Goal: Transaction & Acquisition: Book appointment/travel/reservation

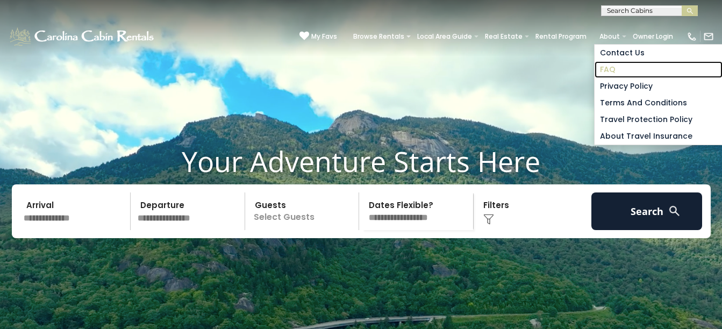
click at [594, 64] on link "FAQ" at bounding box center [658, 69] width 128 height 17
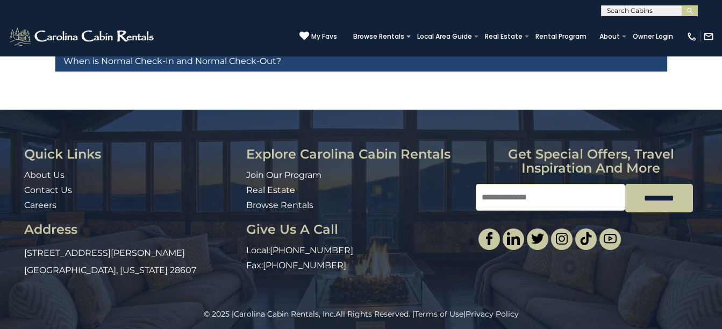
scroll to position [142, 0]
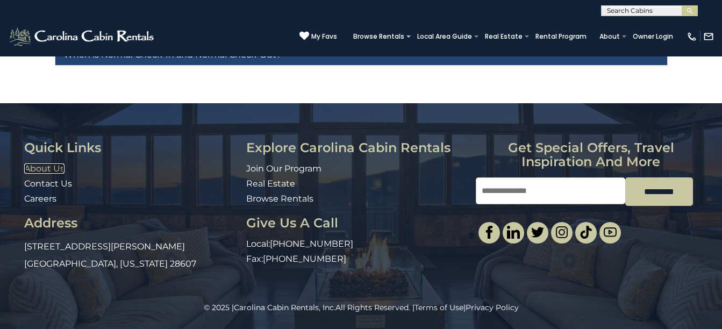
click at [51, 170] on link "About Us" at bounding box center [44, 168] width 40 height 10
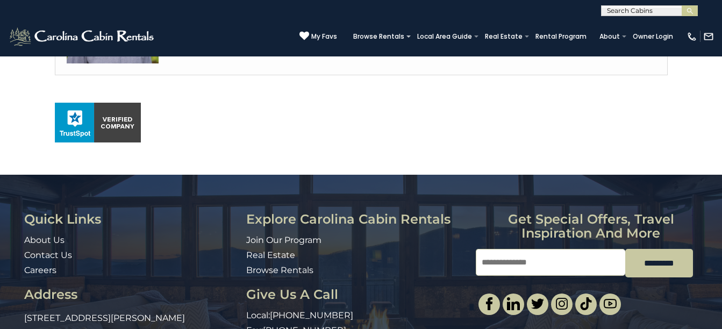
scroll to position [786, 0]
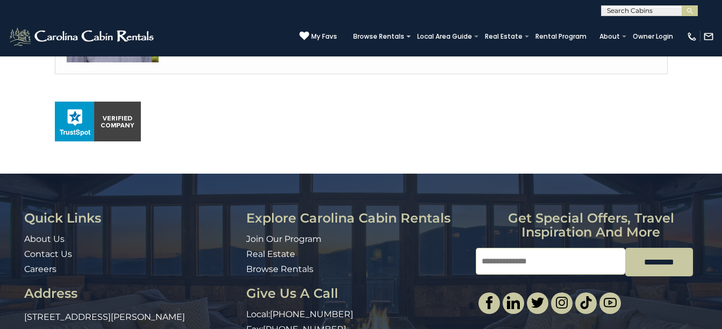
drag, startPoint x: 23, startPoint y: 181, endPoint x: 303, endPoint y: 123, distance: 286.5
click at [303, 123] on p at bounding box center [361, 122] width 613 height 40
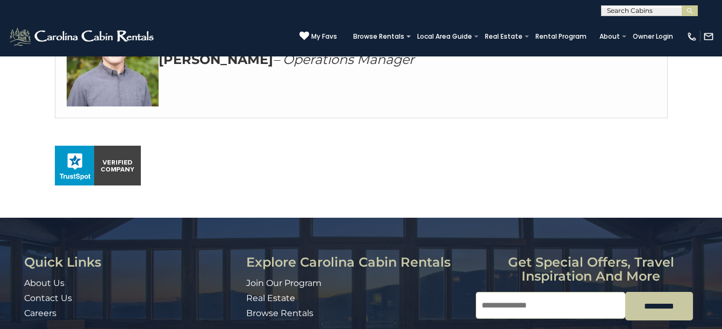
scroll to position [738, 0]
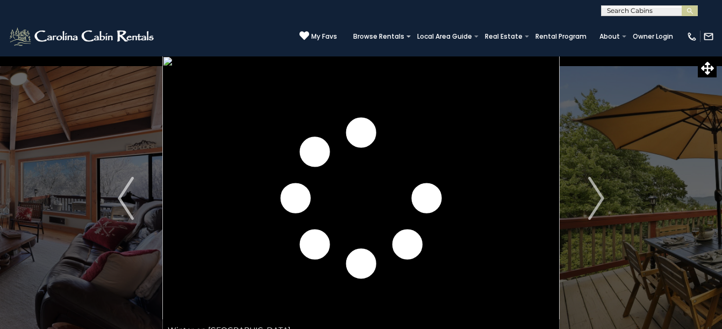
click at [599, 198] on img "Next" at bounding box center [596, 198] width 16 height 43
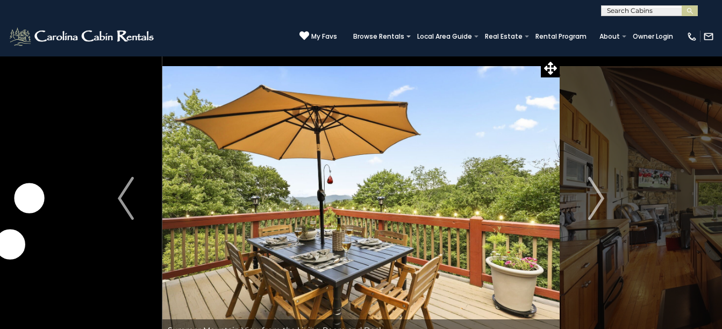
click at [599, 198] on img "Next" at bounding box center [596, 198] width 16 height 43
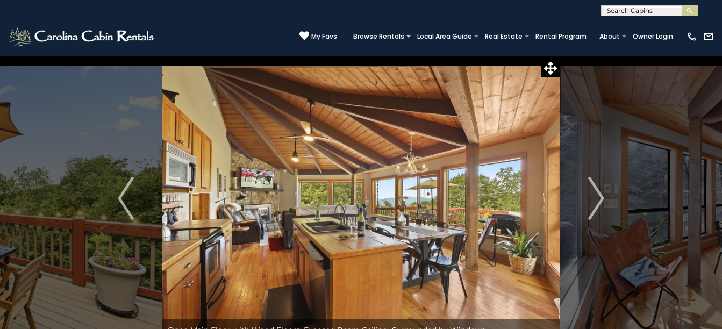
click at [599, 198] on img "Next" at bounding box center [596, 198] width 16 height 43
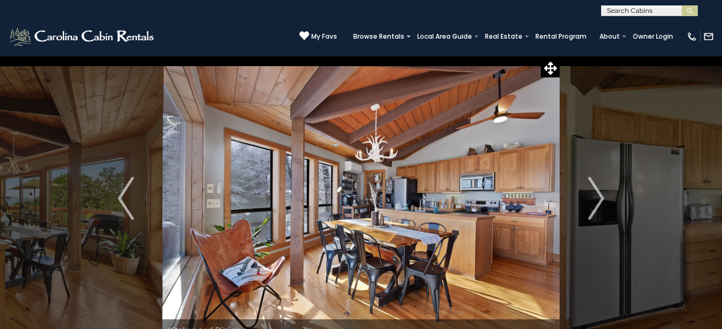
click at [599, 198] on img "Next" at bounding box center [596, 198] width 16 height 43
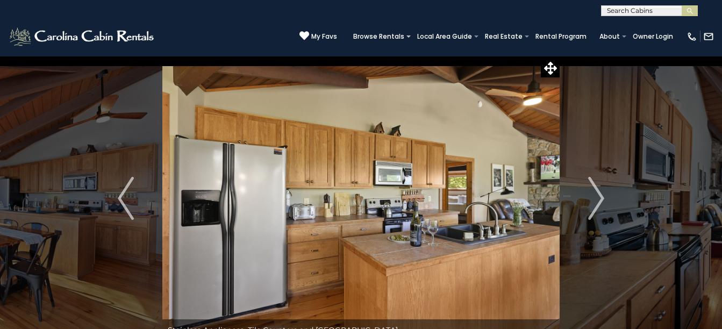
click at [599, 198] on img "Next" at bounding box center [596, 198] width 16 height 43
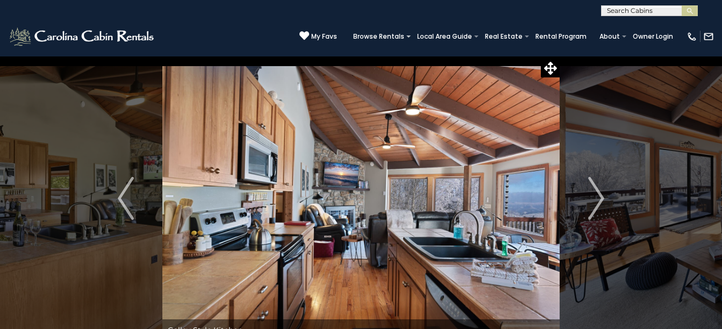
click at [599, 198] on img "Next" at bounding box center [596, 198] width 16 height 43
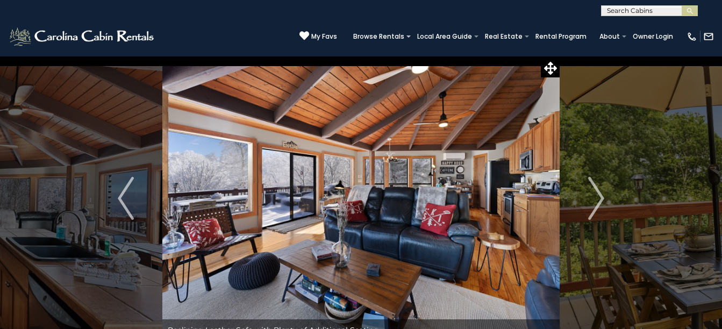
click at [599, 198] on img "Next" at bounding box center [596, 198] width 16 height 43
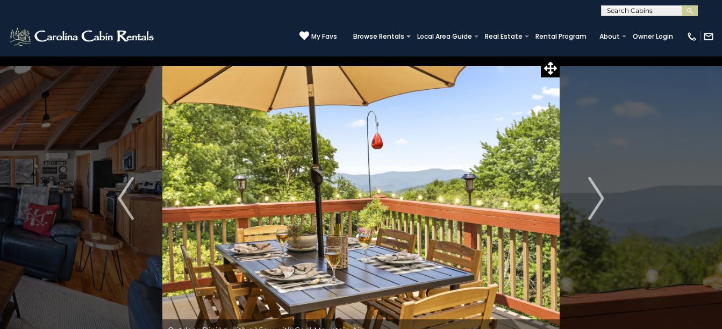
click at [599, 198] on img "Next" at bounding box center [596, 198] width 16 height 43
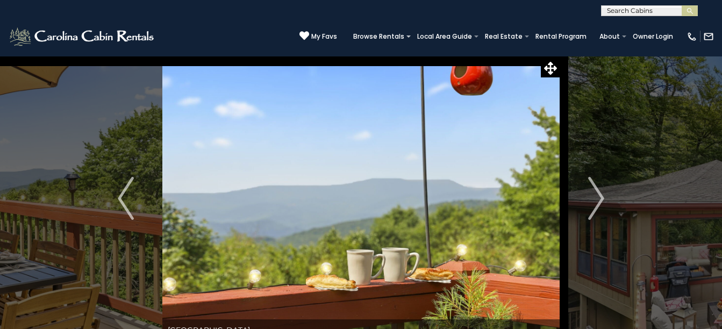
click at [599, 198] on img "Next" at bounding box center [596, 198] width 16 height 43
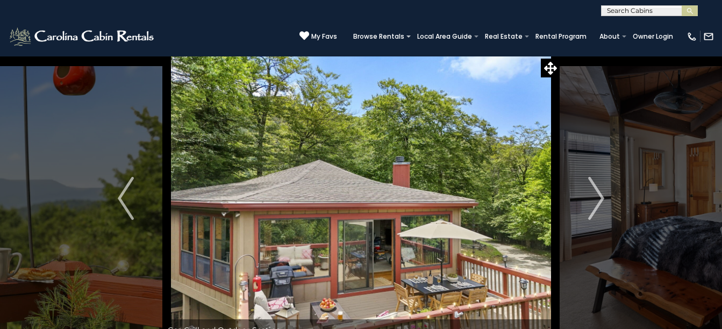
click at [599, 198] on img "Next" at bounding box center [596, 198] width 16 height 43
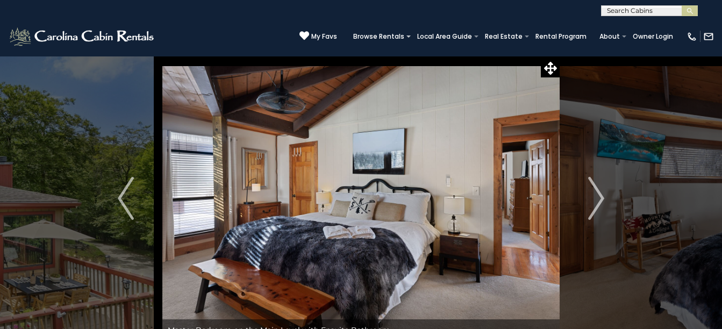
click at [599, 198] on img "Next" at bounding box center [596, 198] width 16 height 43
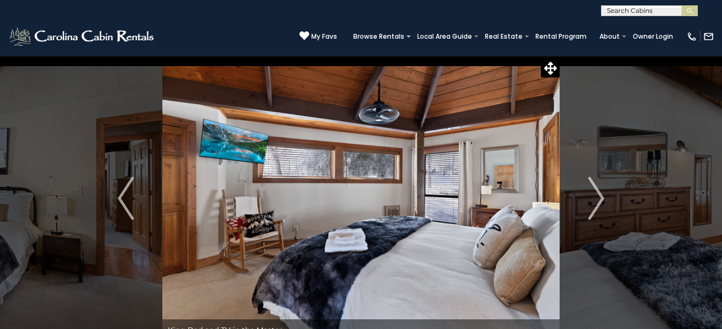
click at [599, 198] on img "Next" at bounding box center [596, 198] width 16 height 43
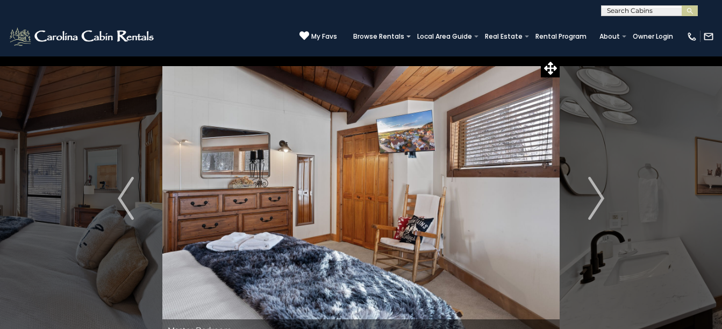
click at [599, 198] on img "Next" at bounding box center [596, 198] width 16 height 43
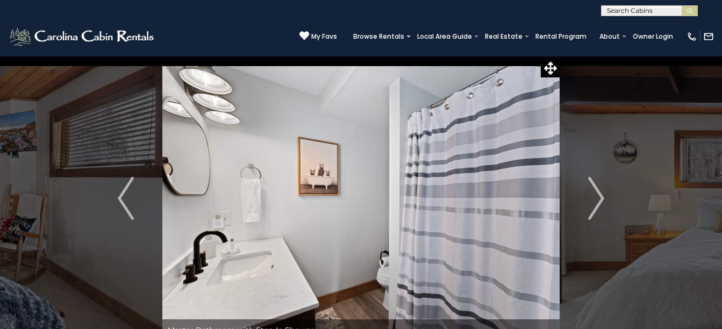
click at [599, 198] on img "Next" at bounding box center [596, 198] width 16 height 43
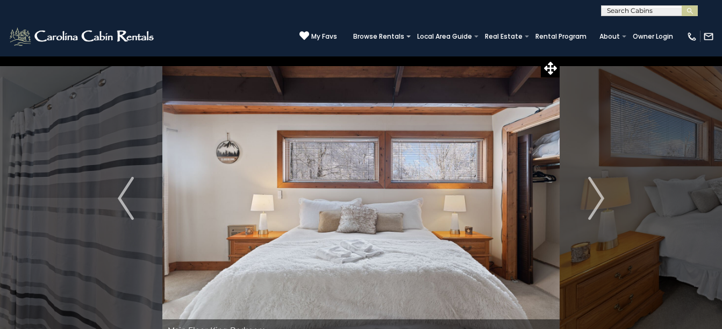
click at [599, 198] on img "Next" at bounding box center [596, 198] width 16 height 43
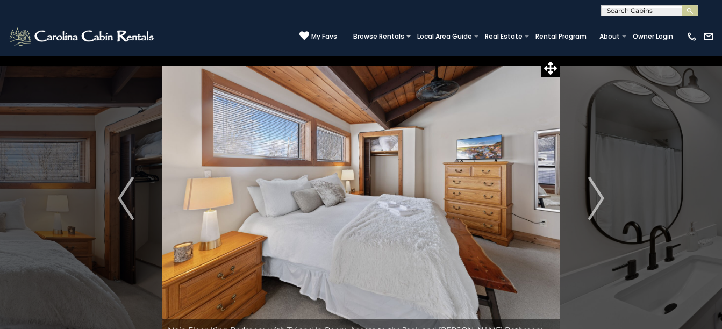
click at [599, 198] on img "Next" at bounding box center [596, 198] width 16 height 43
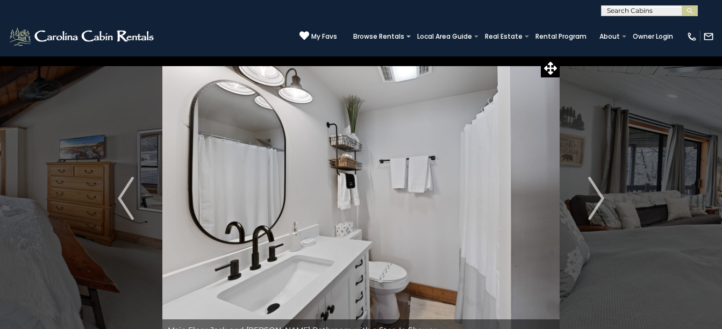
click at [599, 198] on img "Next" at bounding box center [596, 198] width 16 height 43
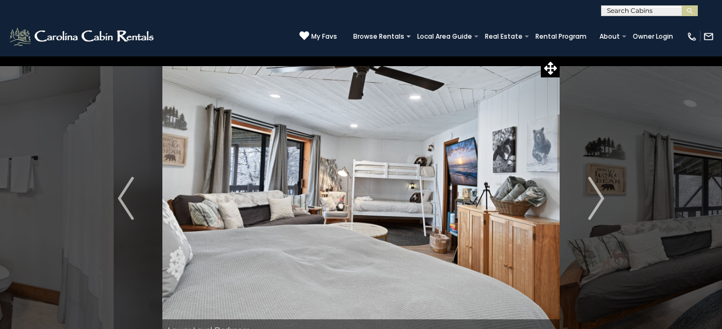
click at [599, 198] on img "Next" at bounding box center [596, 198] width 16 height 43
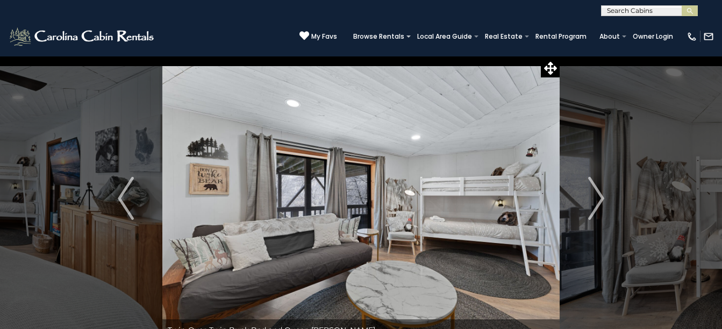
click at [599, 198] on img "Next" at bounding box center [596, 198] width 16 height 43
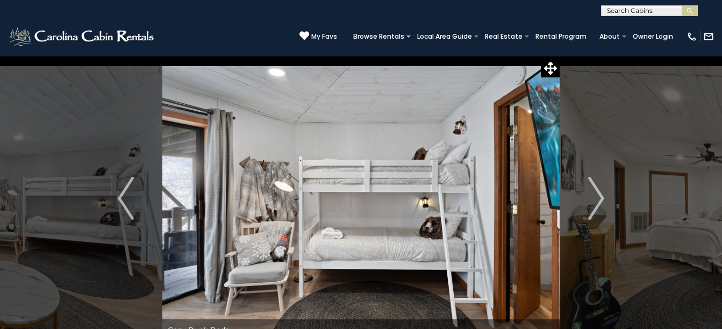
click at [599, 198] on img "Next" at bounding box center [596, 198] width 16 height 43
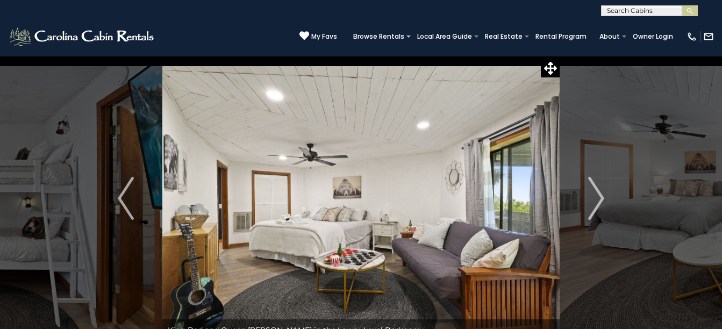
click at [599, 198] on img "Next" at bounding box center [596, 198] width 16 height 43
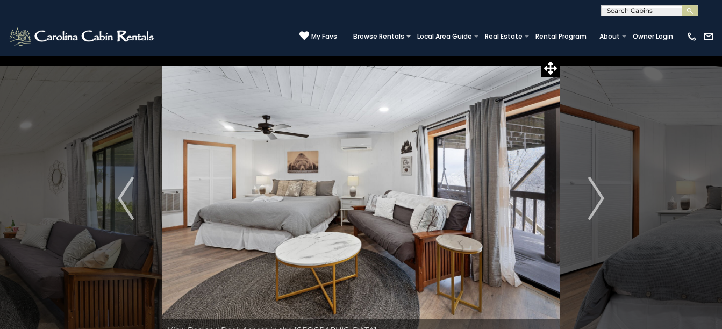
click at [599, 198] on img "Next" at bounding box center [596, 198] width 16 height 43
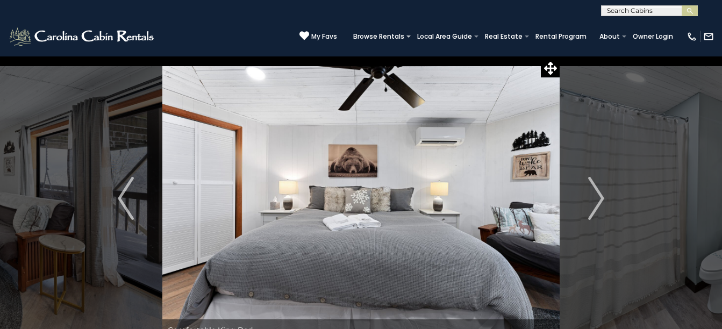
click at [599, 198] on img "Next" at bounding box center [596, 198] width 16 height 43
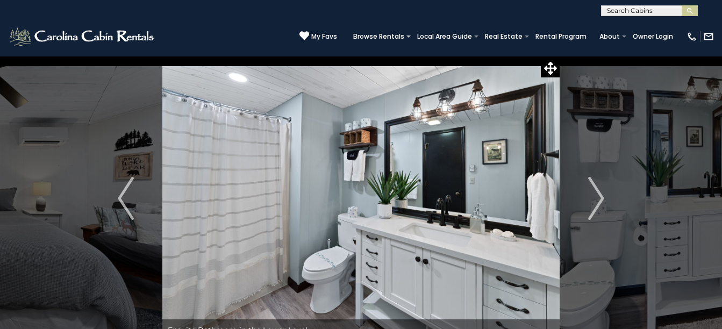
click at [599, 198] on img "Next" at bounding box center [596, 198] width 16 height 43
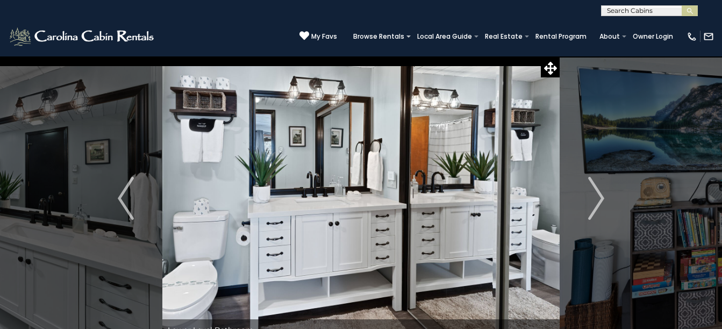
click at [599, 198] on img "Next" at bounding box center [596, 198] width 16 height 43
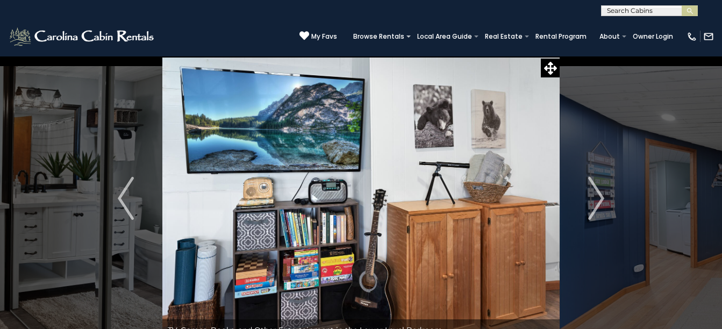
click at [599, 198] on img "Next" at bounding box center [596, 198] width 16 height 43
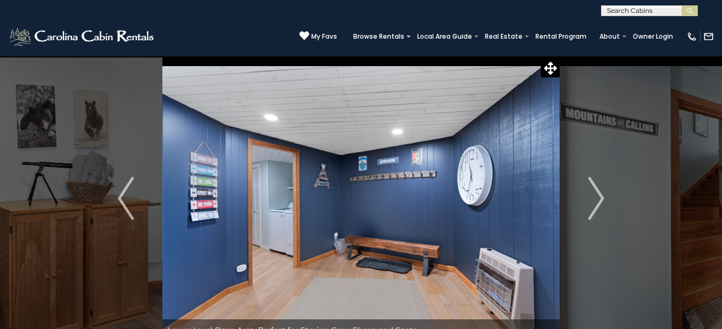
click at [599, 198] on img "Next" at bounding box center [596, 198] width 16 height 43
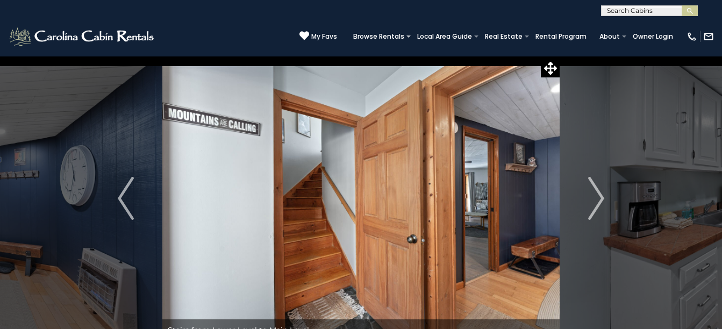
click at [599, 198] on img "Next" at bounding box center [596, 198] width 16 height 43
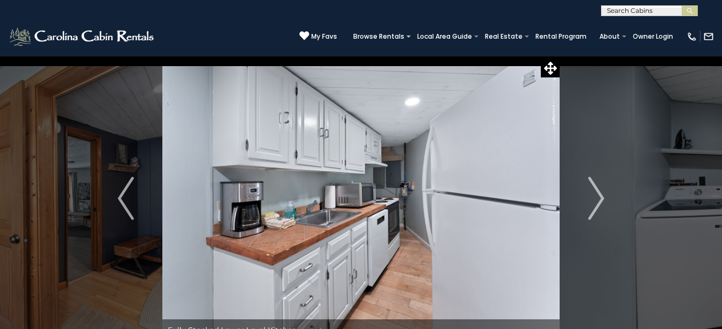
click at [599, 198] on img "Next" at bounding box center [596, 198] width 16 height 43
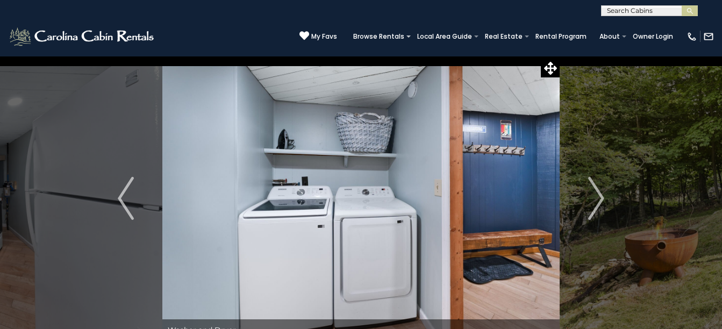
click at [599, 198] on img "Next" at bounding box center [596, 198] width 16 height 43
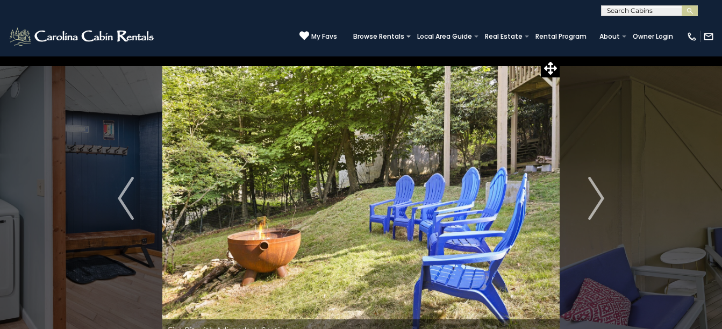
click at [599, 198] on img "Next" at bounding box center [596, 198] width 16 height 43
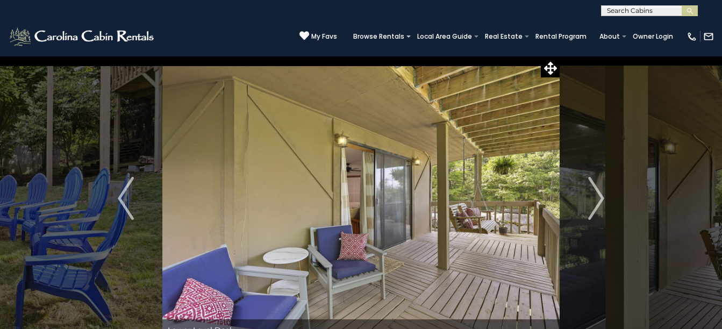
click at [599, 198] on img "Next" at bounding box center [596, 198] width 16 height 43
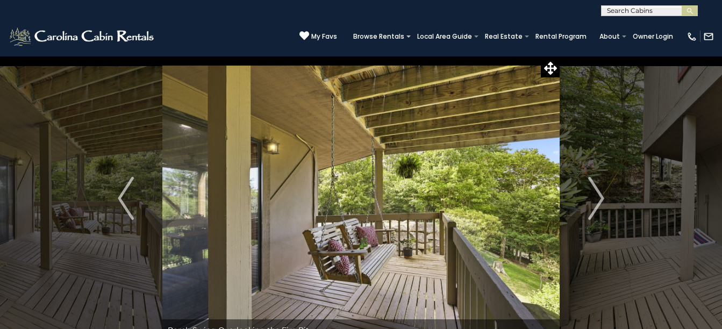
click at [599, 198] on img "Next" at bounding box center [596, 198] width 16 height 43
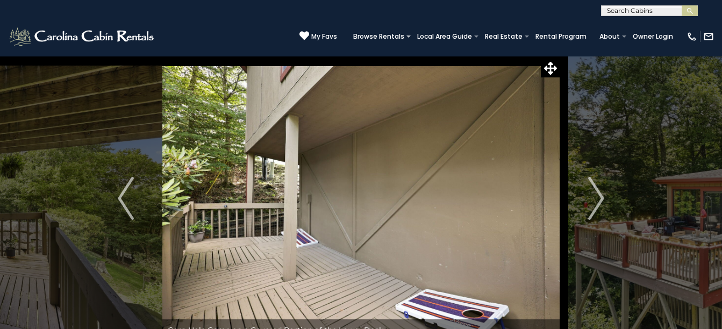
click at [599, 198] on img "Next" at bounding box center [596, 198] width 16 height 43
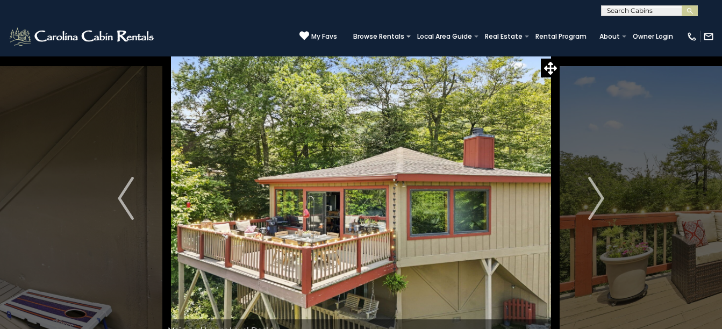
click at [599, 198] on img "Next" at bounding box center [596, 198] width 16 height 43
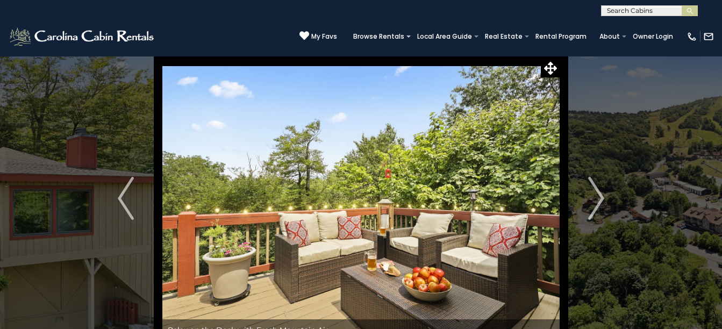
click at [599, 198] on img "Next" at bounding box center [596, 198] width 16 height 43
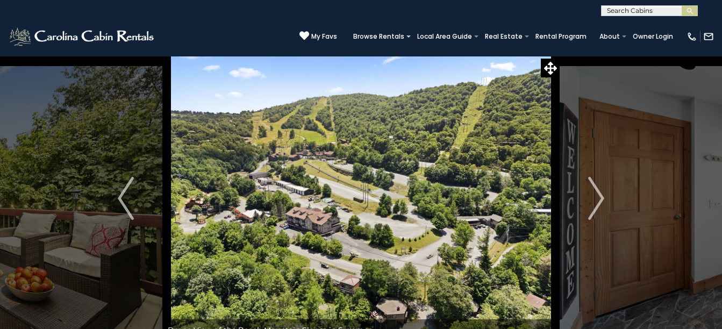
click at [599, 198] on img "Next" at bounding box center [596, 198] width 16 height 43
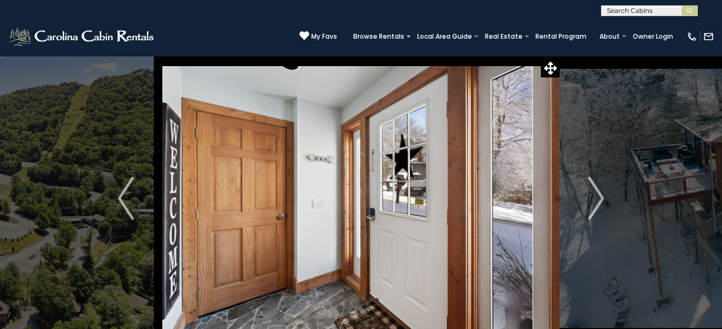
click at [599, 198] on img "Next" at bounding box center [596, 198] width 16 height 43
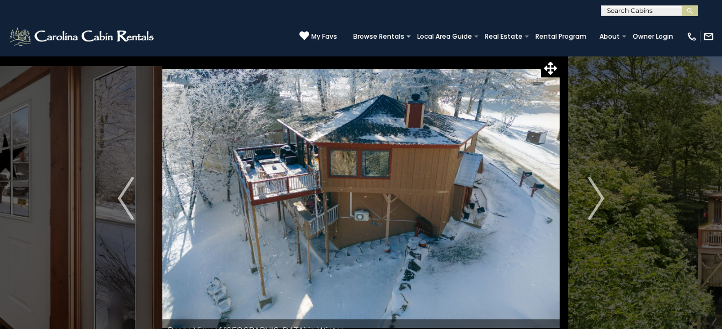
click at [599, 198] on img "Next" at bounding box center [596, 198] width 16 height 43
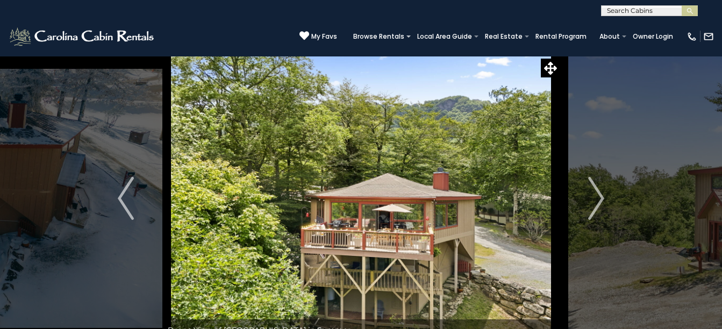
click at [599, 198] on img "Next" at bounding box center [596, 198] width 16 height 43
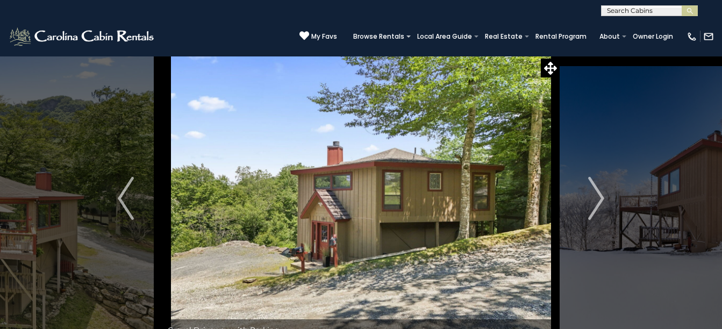
click at [599, 198] on img "Next" at bounding box center [596, 198] width 16 height 43
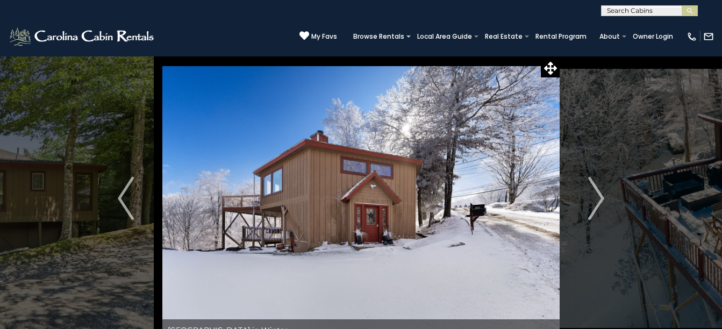
click at [599, 198] on img "Next" at bounding box center [596, 198] width 16 height 43
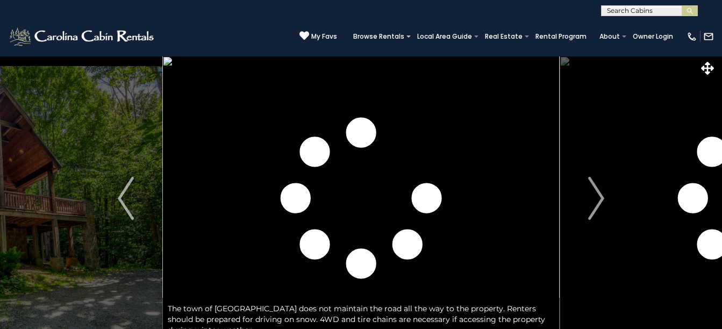
click at [599, 200] on img "Next" at bounding box center [596, 198] width 16 height 43
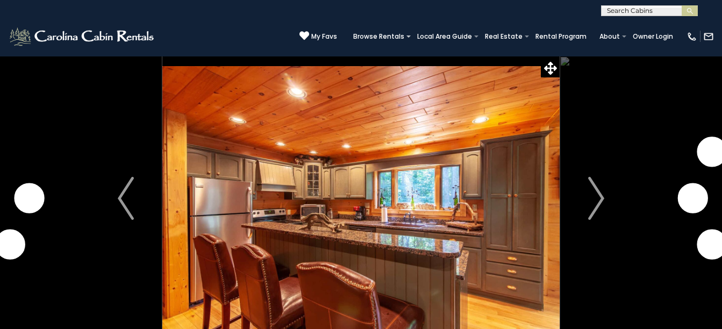
click at [599, 200] on img "Next" at bounding box center [596, 198] width 16 height 43
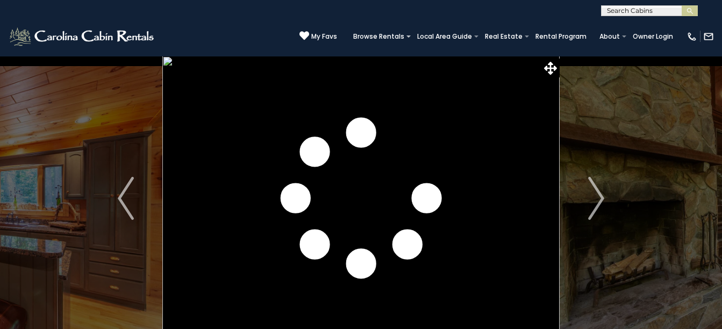
click at [599, 200] on img "Next" at bounding box center [596, 198] width 16 height 43
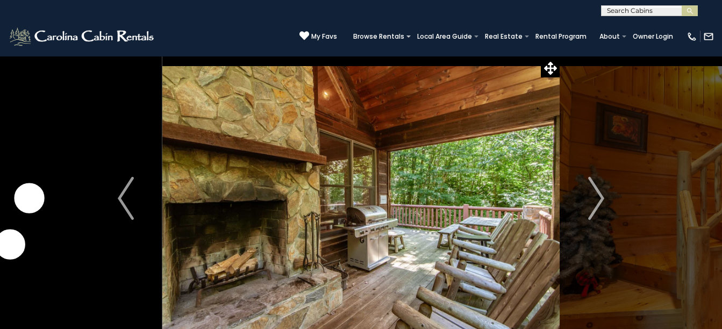
click at [599, 200] on img "Next" at bounding box center [596, 198] width 16 height 43
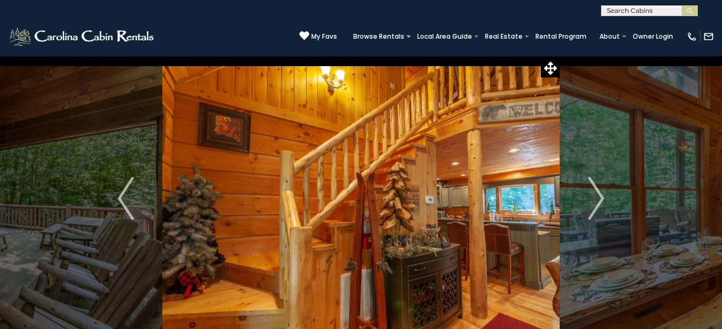
click at [599, 200] on img "Next" at bounding box center [596, 198] width 16 height 43
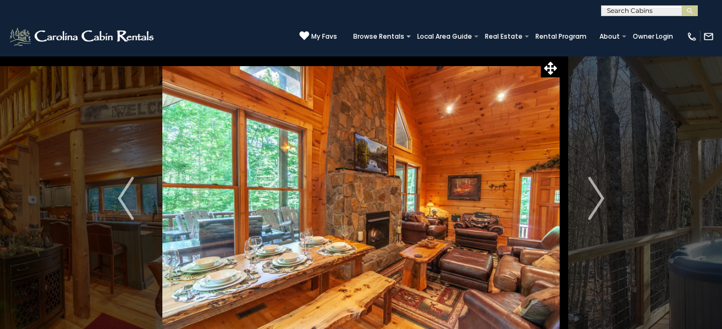
click at [599, 200] on img "Next" at bounding box center [596, 198] width 16 height 43
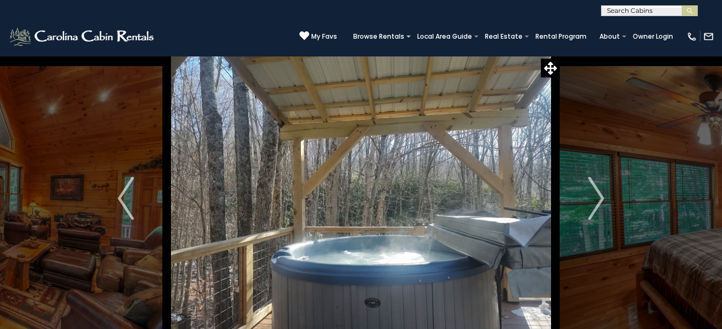
click at [599, 200] on img "Next" at bounding box center [596, 198] width 16 height 43
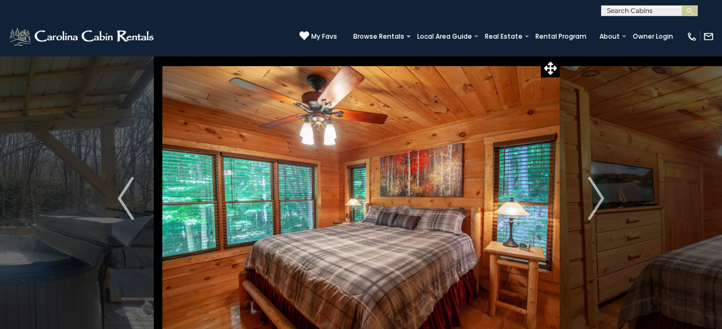
click at [599, 200] on img "Next" at bounding box center [596, 198] width 16 height 43
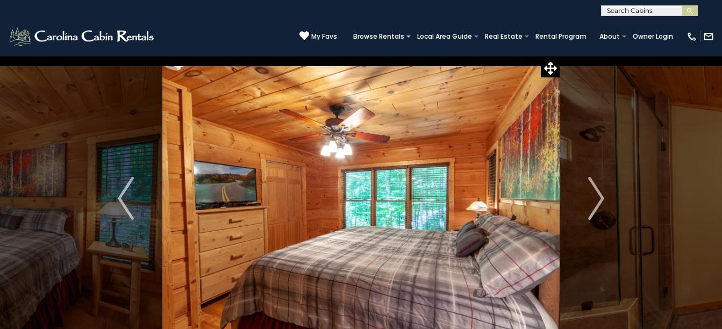
click at [599, 200] on img "Next" at bounding box center [596, 198] width 16 height 43
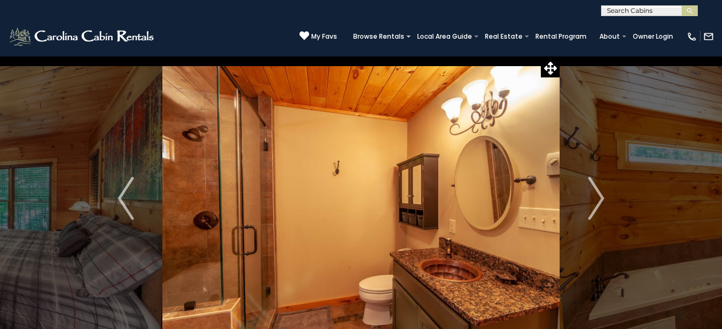
click at [599, 200] on img "Next" at bounding box center [596, 198] width 16 height 43
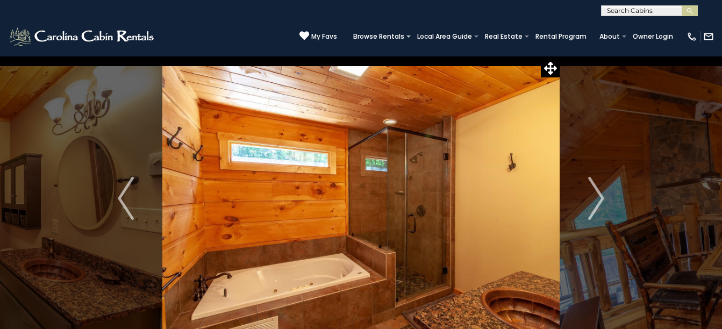
click at [599, 200] on img "Next" at bounding box center [596, 198] width 16 height 43
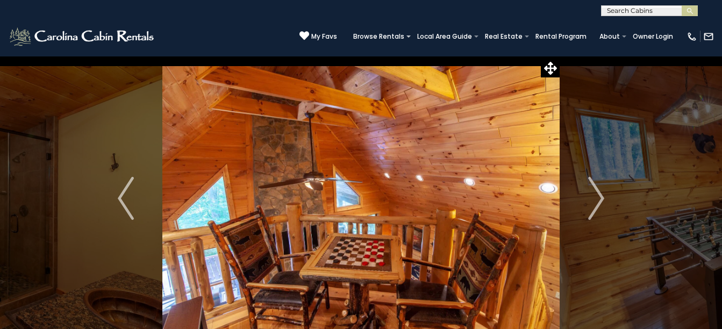
click at [599, 200] on img "Next" at bounding box center [596, 198] width 16 height 43
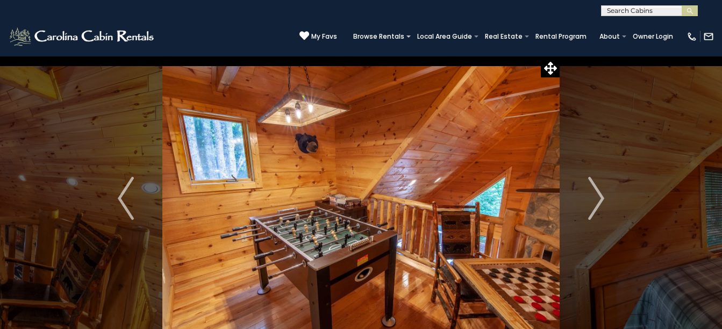
click at [599, 200] on img "Next" at bounding box center [596, 198] width 16 height 43
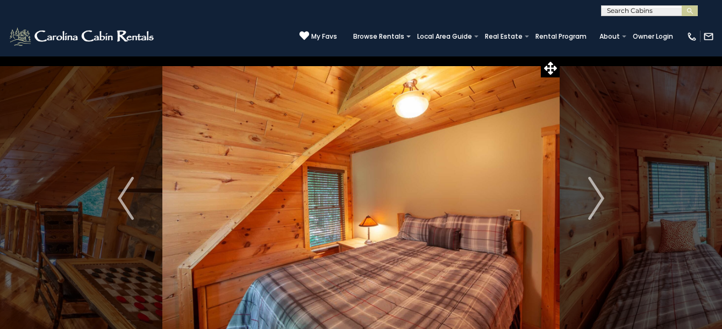
click at [599, 200] on img "Next" at bounding box center [596, 198] width 16 height 43
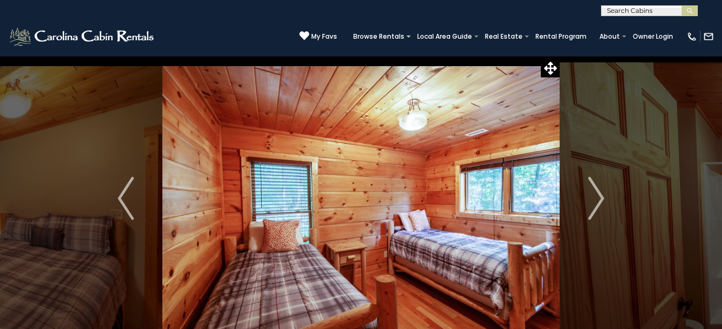
click at [599, 200] on img "Next" at bounding box center [596, 198] width 16 height 43
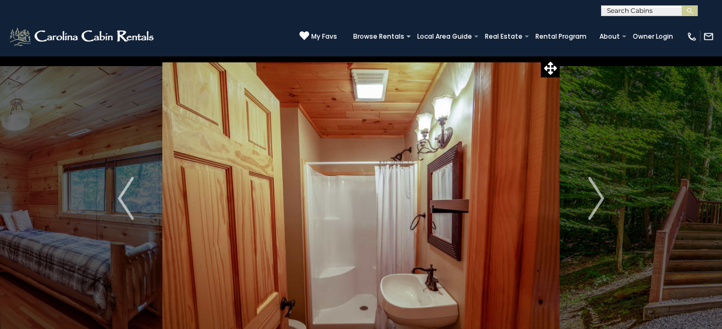
click at [599, 200] on img "Next" at bounding box center [596, 198] width 16 height 43
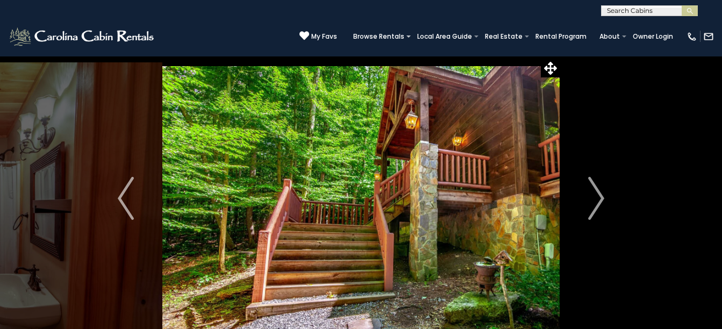
click at [599, 200] on img "Next" at bounding box center [596, 198] width 16 height 43
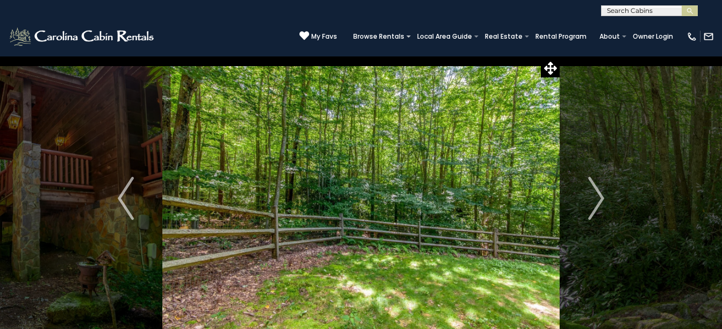
click at [599, 200] on img "Next" at bounding box center [596, 198] width 16 height 43
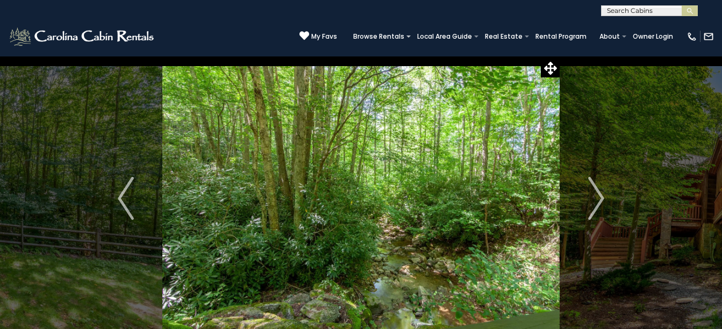
click at [599, 200] on img "Next" at bounding box center [596, 198] width 16 height 43
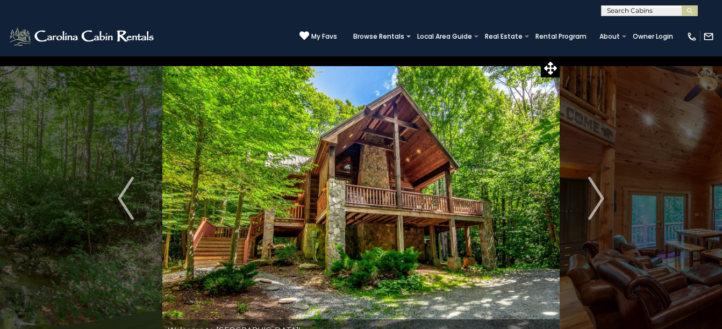
click at [599, 200] on img "Next" at bounding box center [596, 198] width 16 height 43
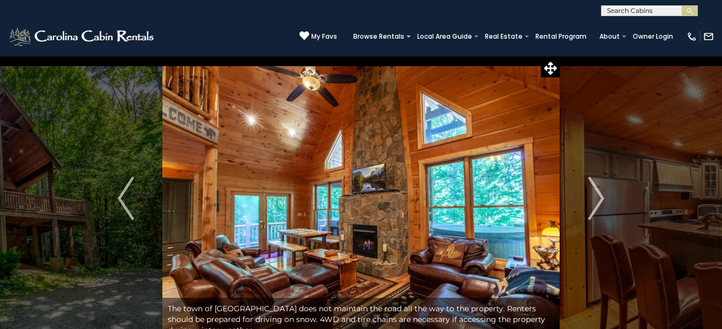
click at [599, 200] on img "Next" at bounding box center [596, 198] width 16 height 43
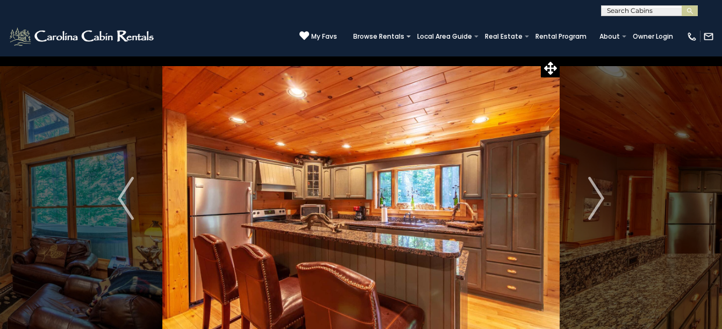
click at [599, 200] on img "Next" at bounding box center [596, 198] width 16 height 43
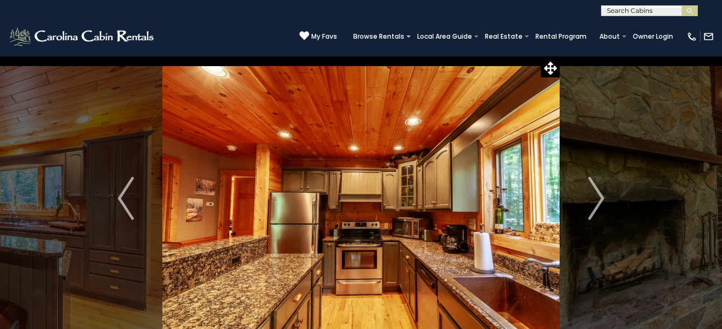
click at [599, 200] on img "Next" at bounding box center [596, 198] width 16 height 43
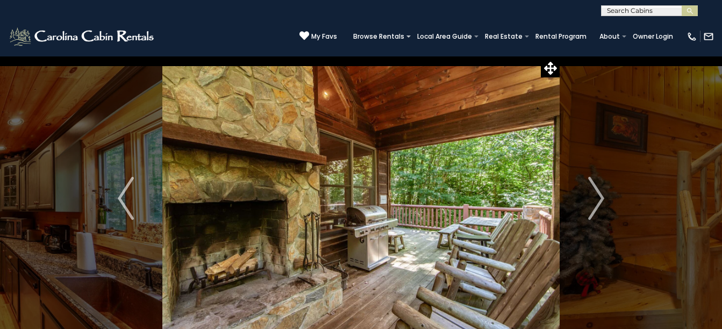
click at [599, 200] on img "Next" at bounding box center [596, 198] width 16 height 43
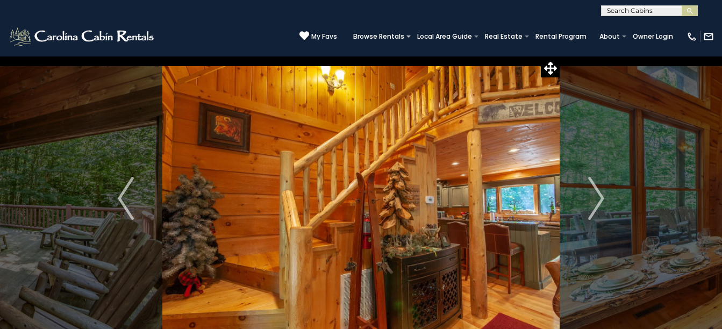
click at [599, 200] on img "Next" at bounding box center [596, 198] width 16 height 43
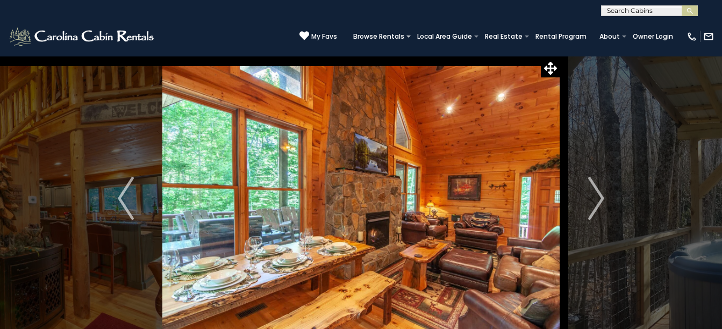
click at [599, 200] on img "Next" at bounding box center [596, 198] width 16 height 43
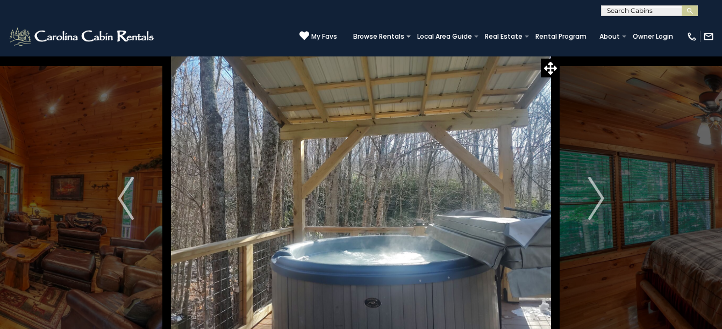
click at [599, 200] on img "Next" at bounding box center [596, 198] width 16 height 43
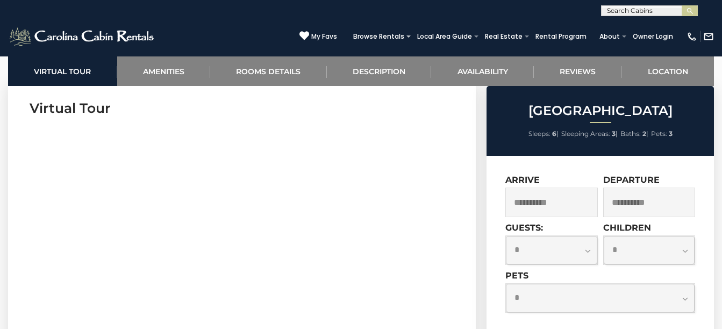
scroll to position [440, 0]
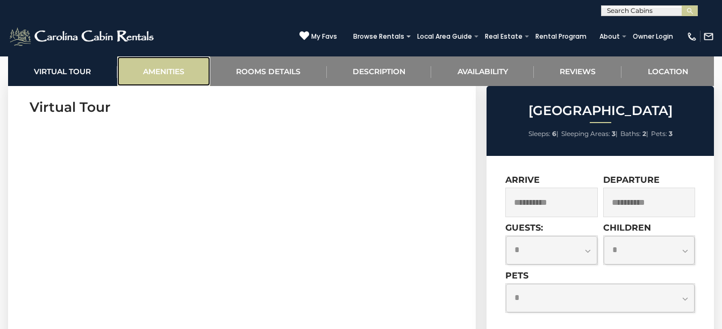
click at [181, 71] on link "Amenities" at bounding box center [164, 71] width 94 height 30
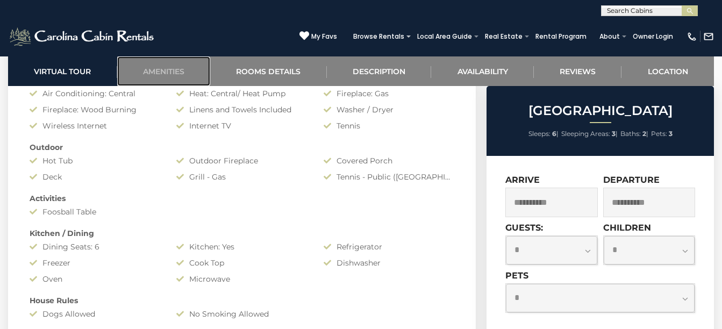
scroll to position [852, 0]
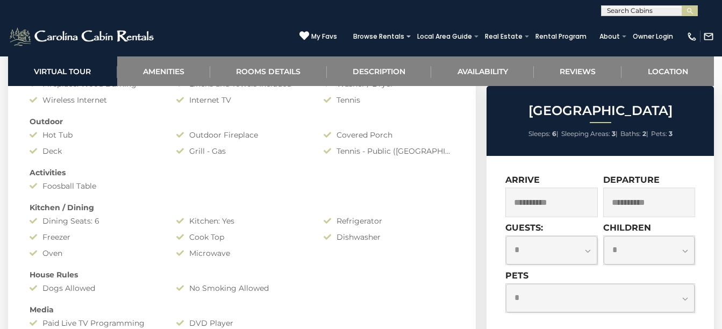
click at [588, 252] on select "**********" at bounding box center [551, 250] width 91 height 28
select select "*"
click at [506, 236] on select "**********" at bounding box center [551, 250] width 91 height 28
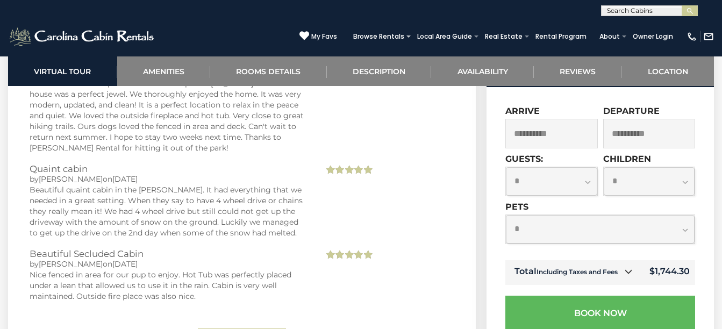
scroll to position [2350, 0]
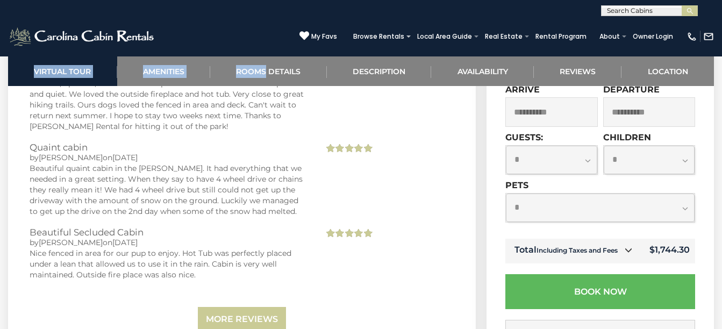
drag, startPoint x: 369, startPoint y: 49, endPoint x: 267, endPoint y: -54, distance: 145.2
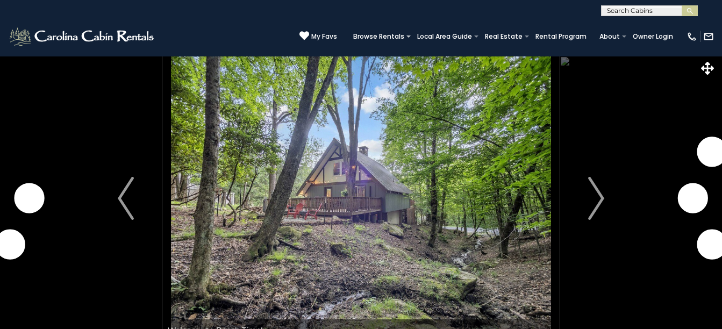
click at [598, 197] on img "Next" at bounding box center [596, 198] width 16 height 43
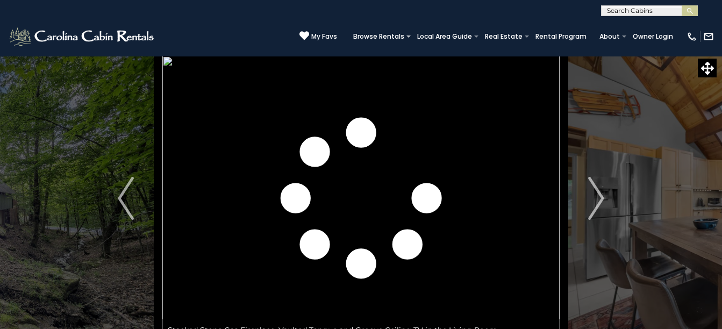
click at [598, 197] on img "Next" at bounding box center [596, 198] width 16 height 43
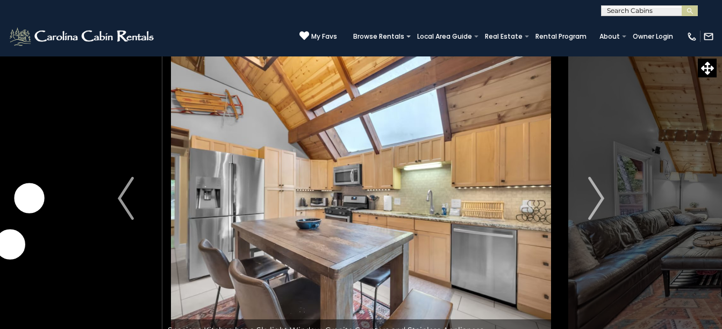
click at [598, 197] on img "Next" at bounding box center [596, 198] width 16 height 43
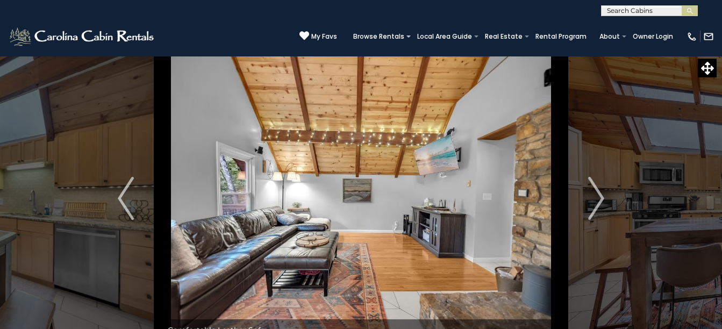
click at [598, 197] on img "Next" at bounding box center [596, 198] width 16 height 43
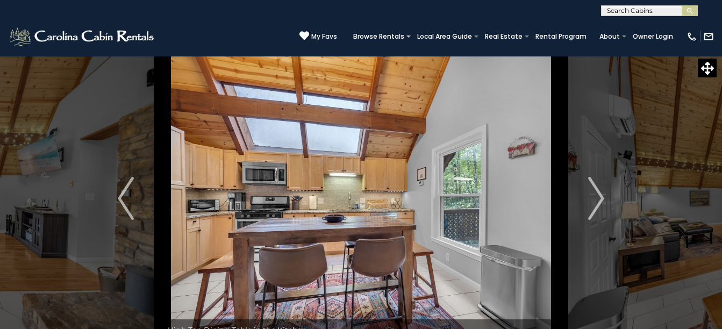
click at [598, 197] on img "Next" at bounding box center [596, 198] width 16 height 43
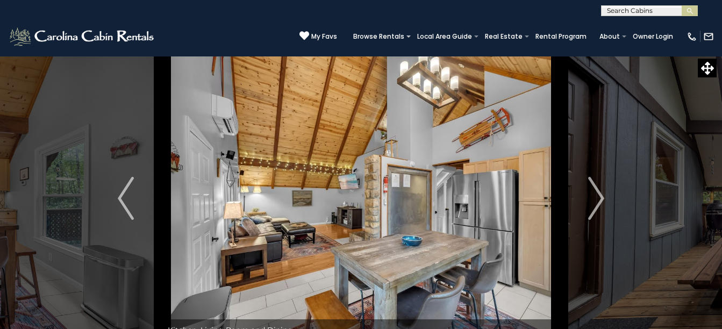
click at [598, 197] on img "Next" at bounding box center [596, 198] width 16 height 43
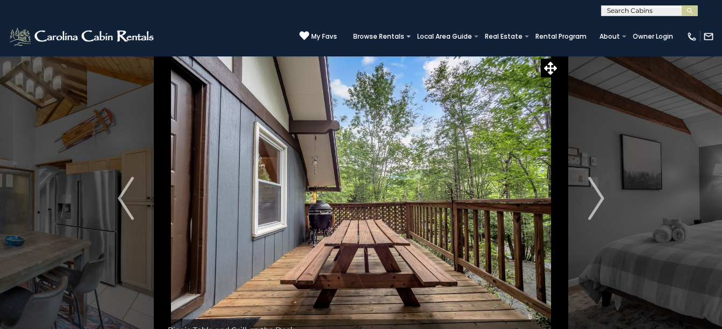
click at [598, 197] on img "Next" at bounding box center [596, 198] width 16 height 43
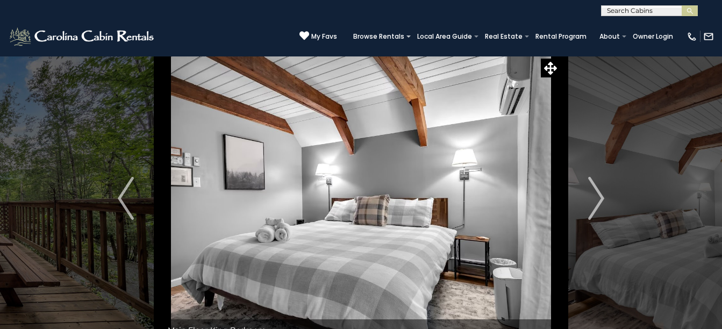
click at [598, 197] on img "Next" at bounding box center [596, 198] width 16 height 43
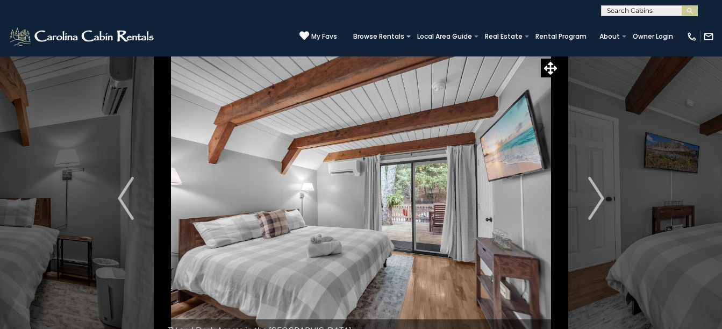
click at [598, 197] on img "Next" at bounding box center [596, 198] width 16 height 43
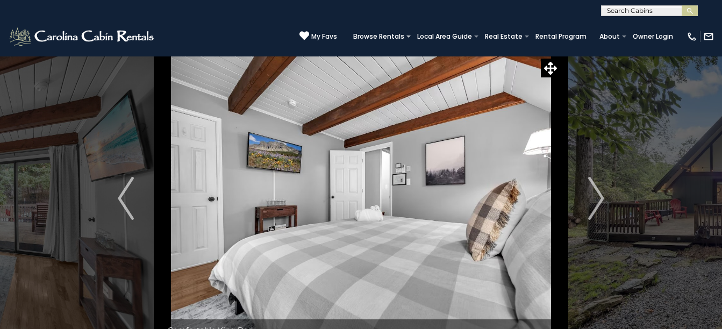
click at [598, 197] on img "Next" at bounding box center [596, 198] width 16 height 43
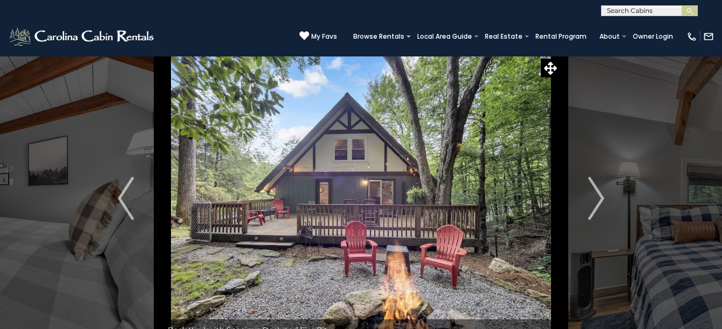
click at [598, 197] on img "Next" at bounding box center [596, 198] width 16 height 43
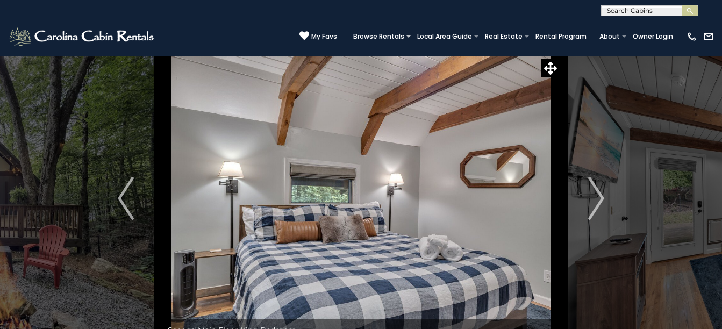
click at [598, 197] on img "Next" at bounding box center [596, 198] width 16 height 43
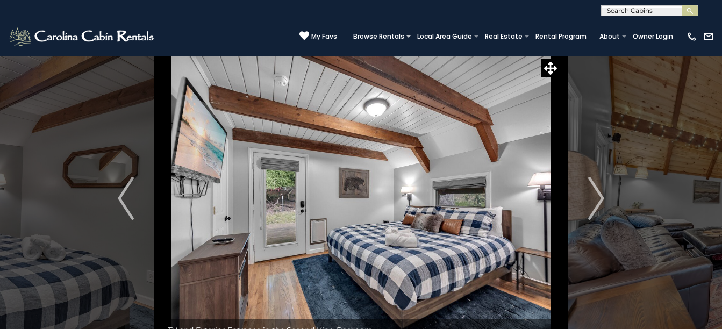
click at [598, 197] on img "Next" at bounding box center [596, 198] width 16 height 43
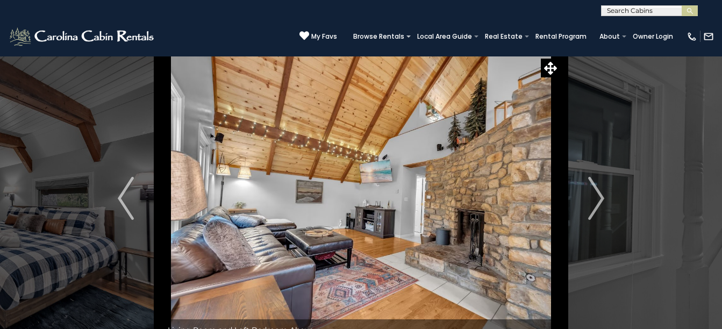
click at [598, 197] on img "Next" at bounding box center [596, 198] width 16 height 43
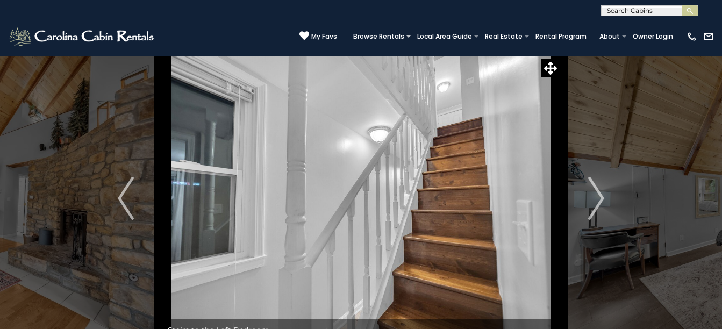
click at [598, 197] on img "Next" at bounding box center [596, 198] width 16 height 43
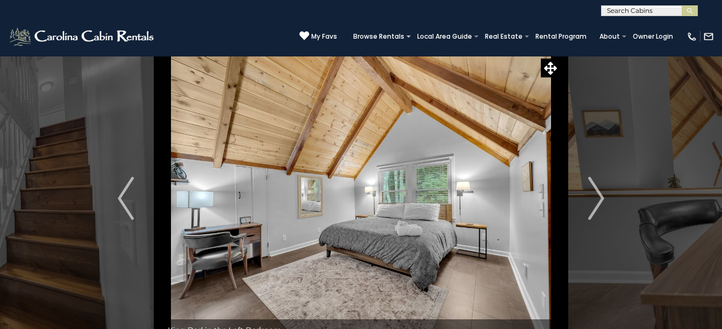
click at [598, 197] on img "Next" at bounding box center [596, 198] width 16 height 43
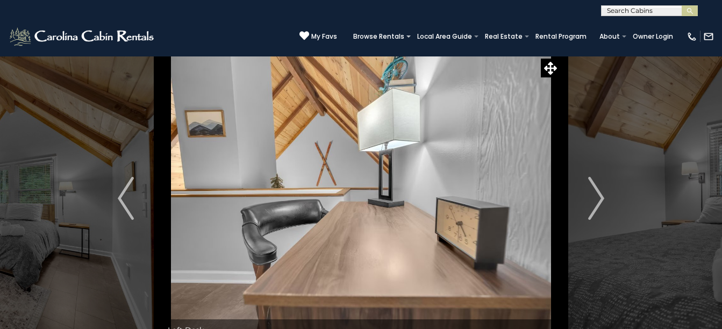
click at [598, 197] on img "Next" at bounding box center [596, 198] width 16 height 43
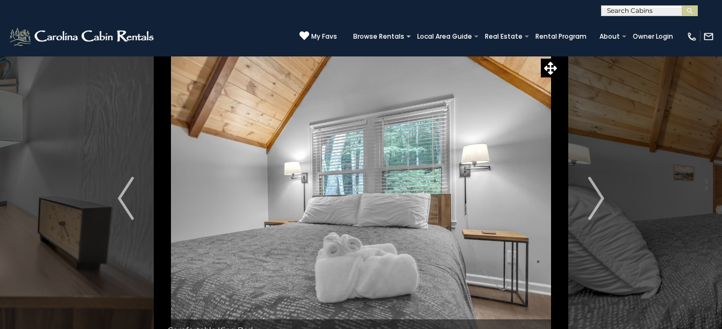
click at [598, 197] on img "Next" at bounding box center [596, 198] width 16 height 43
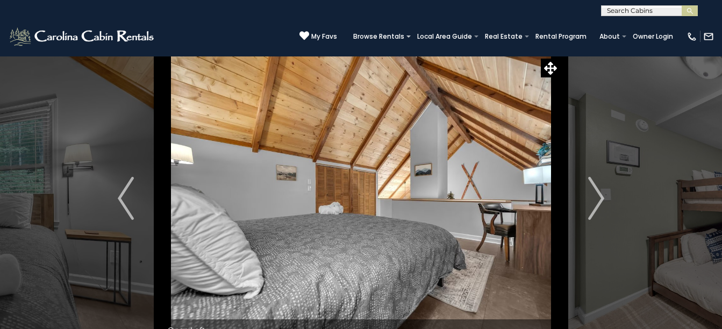
click at [598, 197] on img "Next" at bounding box center [596, 198] width 16 height 43
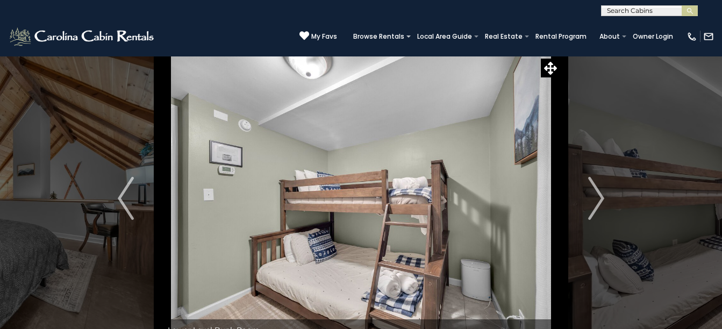
click at [598, 197] on img "Next" at bounding box center [596, 198] width 16 height 43
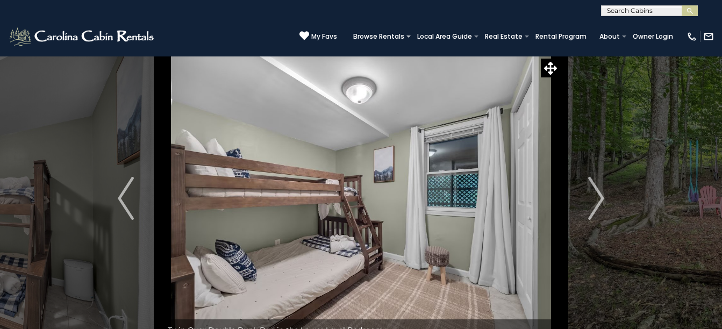
click at [598, 197] on img "Next" at bounding box center [596, 198] width 16 height 43
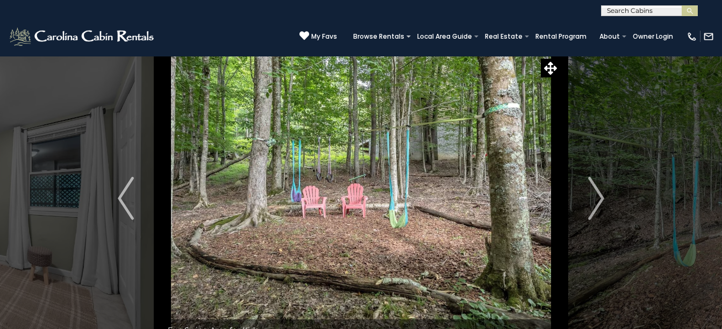
click at [598, 197] on img "Next" at bounding box center [596, 198] width 16 height 43
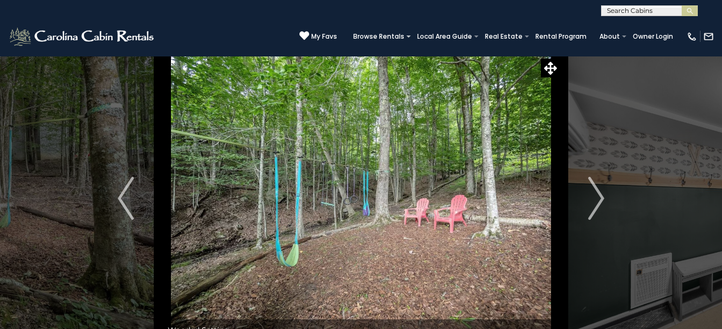
click at [598, 197] on img "Next" at bounding box center [596, 198] width 16 height 43
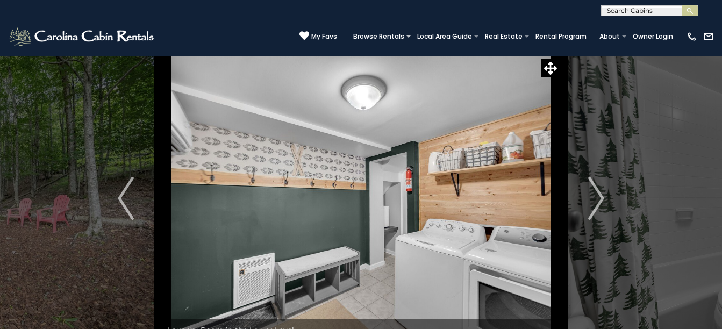
click at [598, 197] on img "Next" at bounding box center [596, 198] width 16 height 43
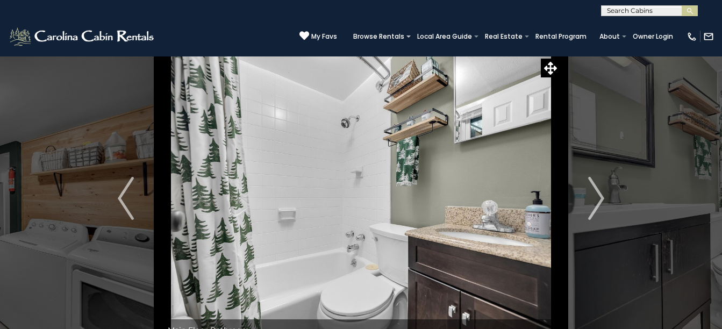
click at [598, 197] on img "Next" at bounding box center [596, 198] width 16 height 43
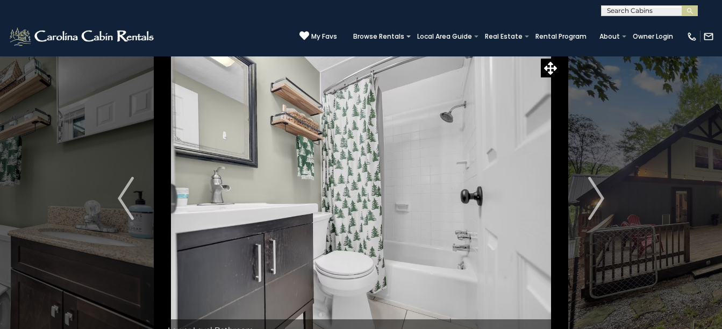
click at [598, 197] on img "Next" at bounding box center [596, 198] width 16 height 43
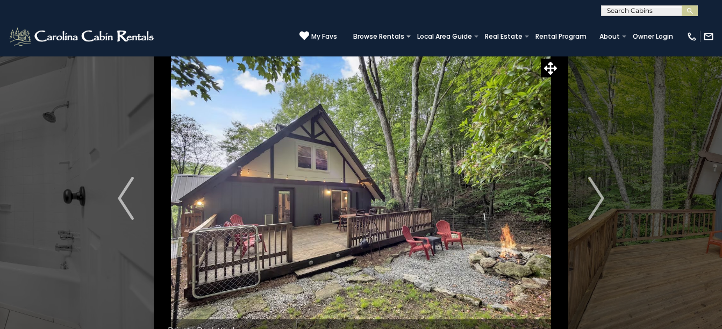
click at [598, 197] on img "Next" at bounding box center [596, 198] width 16 height 43
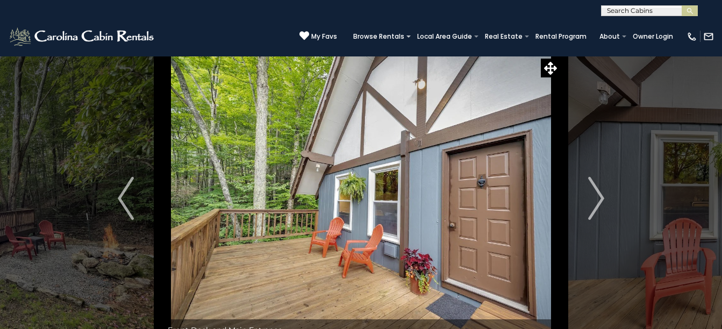
click at [598, 197] on img "Next" at bounding box center [596, 198] width 16 height 43
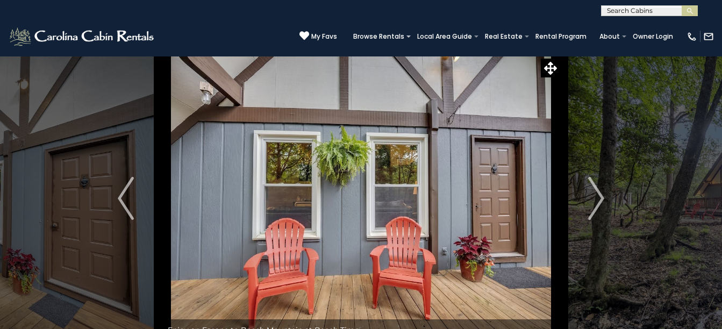
click at [598, 197] on img "Next" at bounding box center [596, 198] width 16 height 43
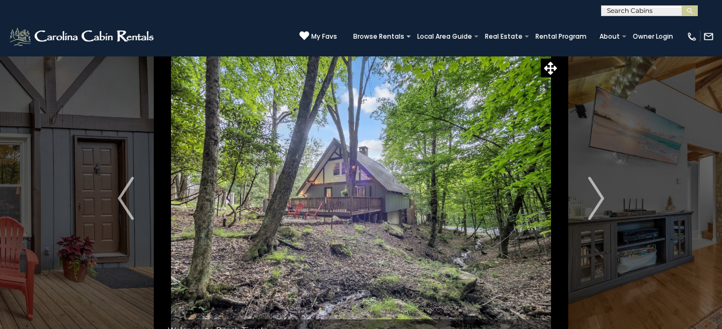
click at [598, 197] on img "Next" at bounding box center [596, 198] width 16 height 43
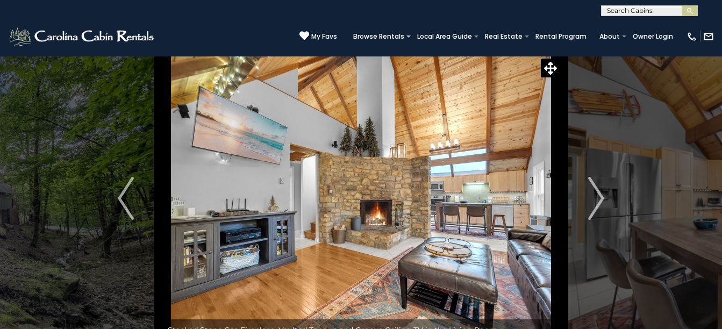
click at [598, 197] on img "Next" at bounding box center [596, 198] width 16 height 43
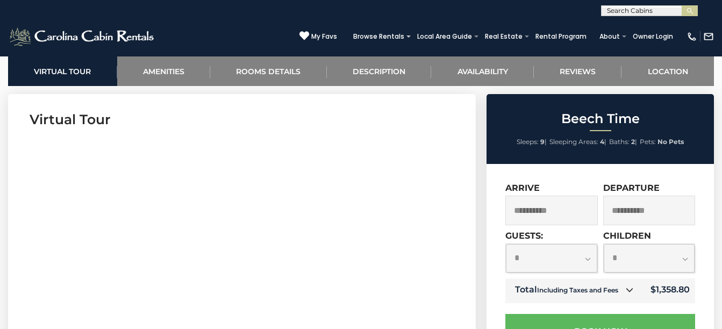
scroll to position [428, 0]
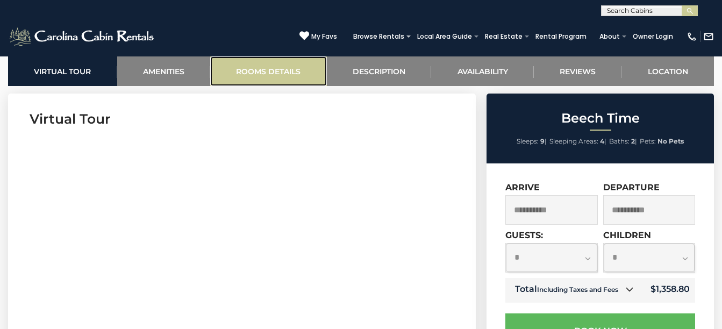
click at [272, 62] on link "Rooms Details" at bounding box center [268, 71] width 117 height 30
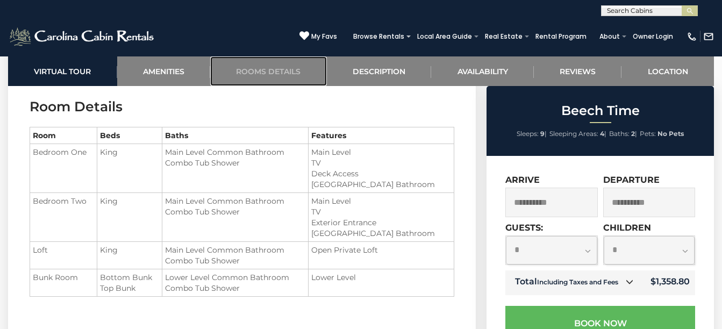
scroll to position [1174, 0]
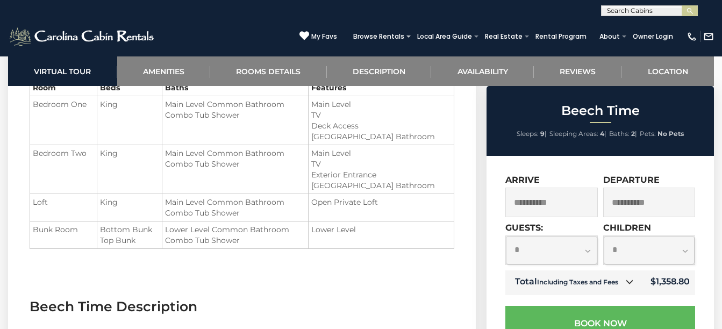
click at [587, 251] on select "**********" at bounding box center [551, 250] width 91 height 28
select select "*"
click at [506, 236] on select "**********" at bounding box center [551, 250] width 91 height 28
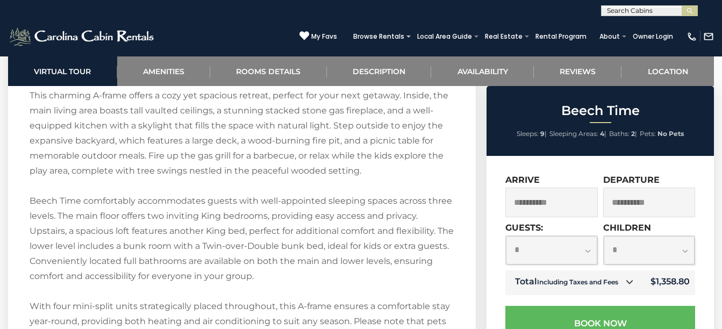
scroll to position [1593, 0]
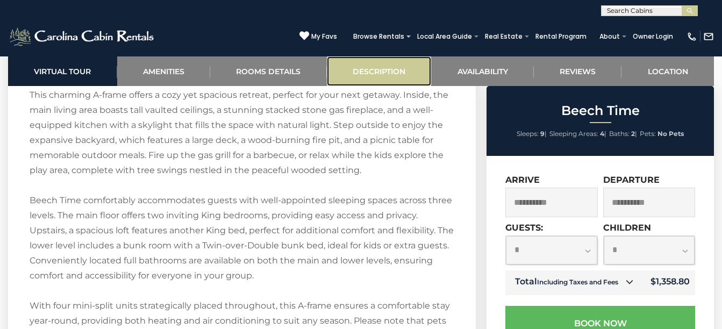
click at [369, 69] on link "Description" at bounding box center [379, 71] width 105 height 30
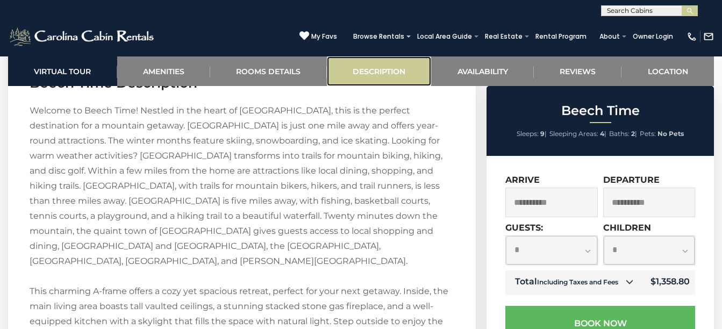
scroll to position [1374, 0]
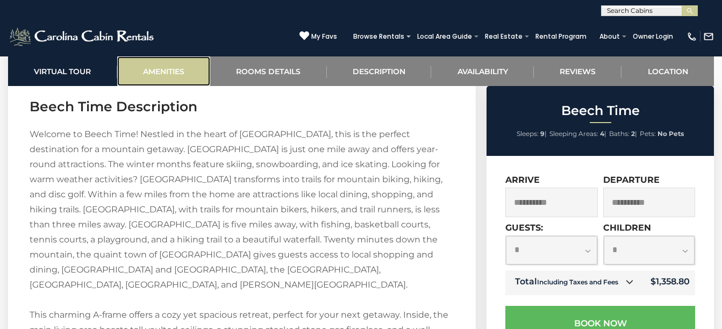
click at [164, 76] on link "Amenities" at bounding box center [164, 71] width 94 height 30
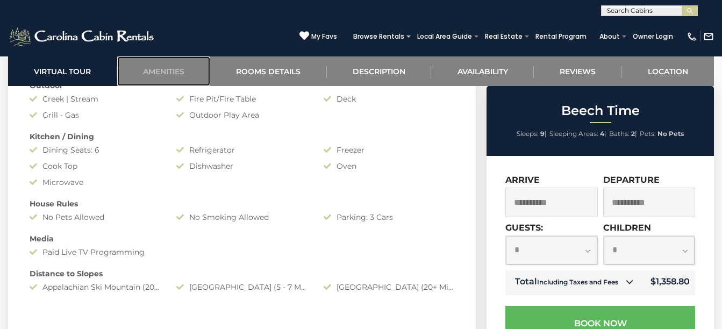
scroll to position [900, 0]
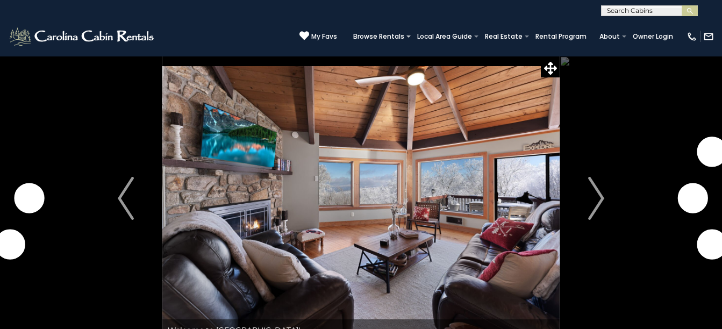
scroll to position [888, 0]
